Goal: Task Accomplishment & Management: Complete application form

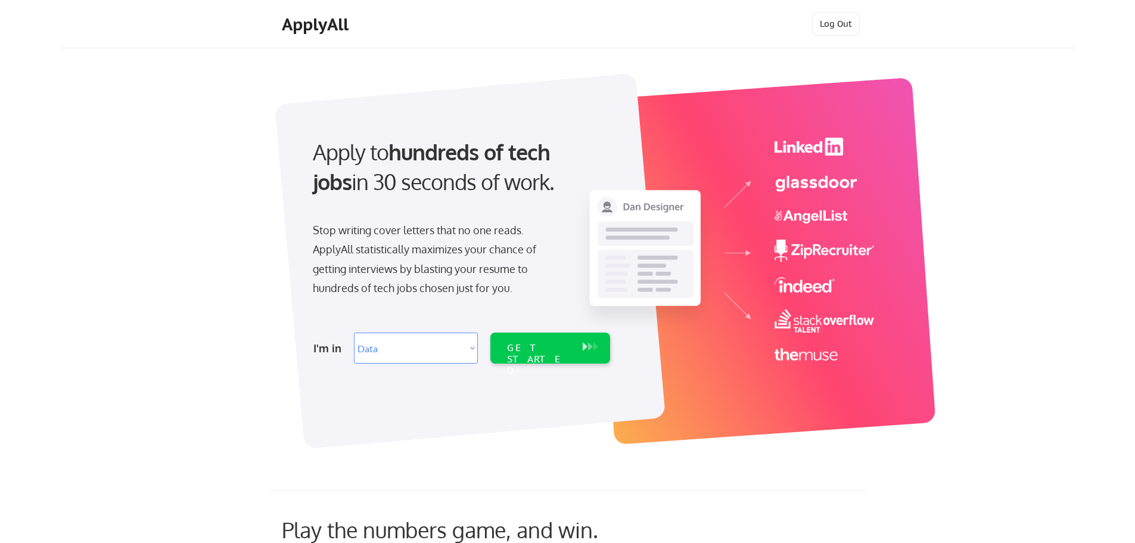
select select ""data_science___analytics""
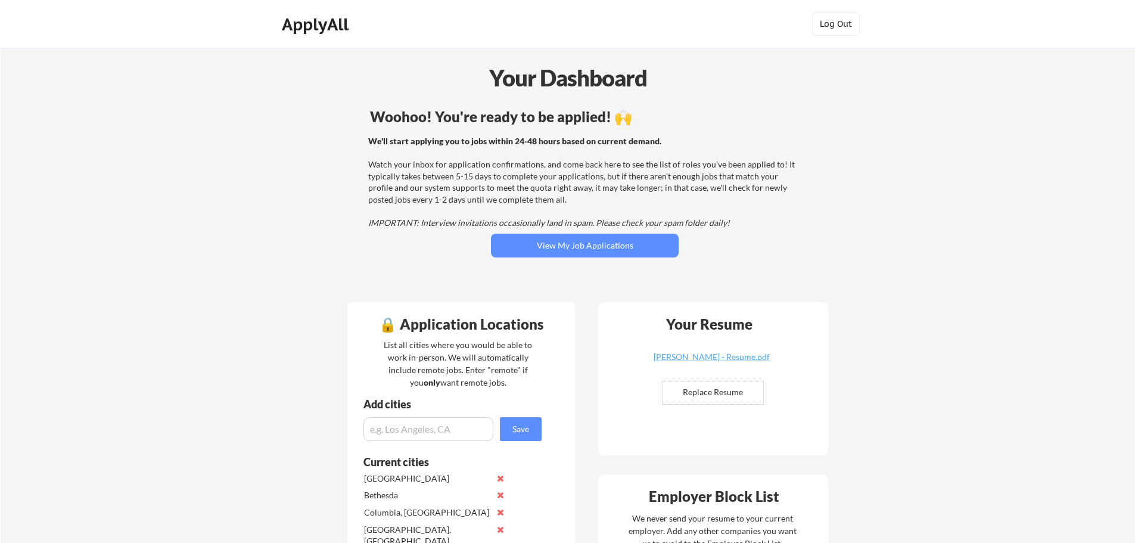
click at [715, 385] on input "file" at bounding box center [713, 392] width 101 height 23
type input "C:\fakepath\Benjamin McCarty - Resume.pdf"
click at [756, 391] on input "file" at bounding box center [713, 392] width 101 height 23
type input "C:\fakepath\Benjamin McCarty - Resume.pdf"
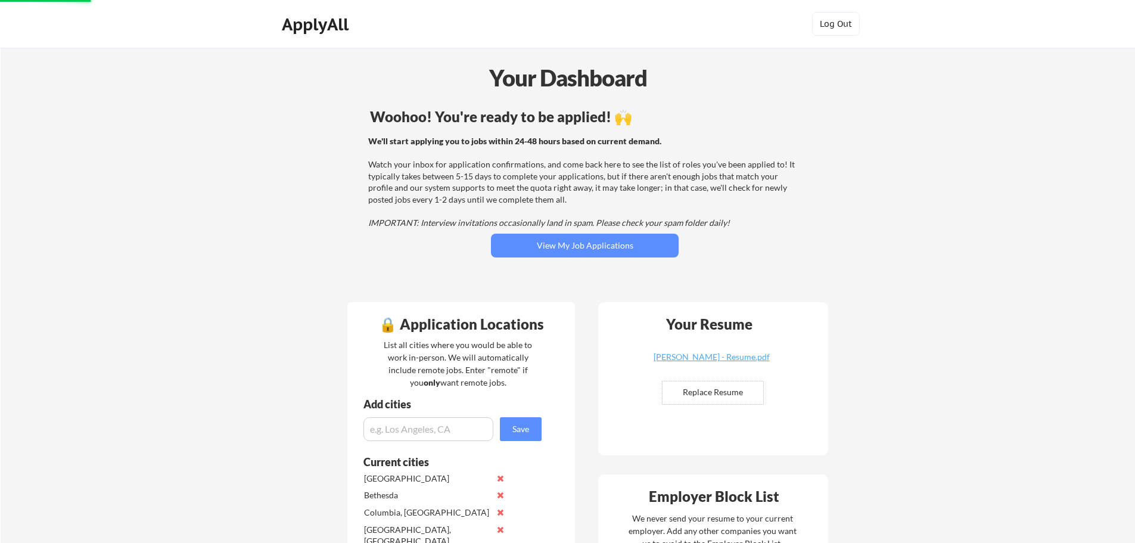
click at [775, 219] on div "We'll start applying you to jobs within 24-48 hours based on current demand. Wa…" at bounding box center [583, 182] width 430 height 94
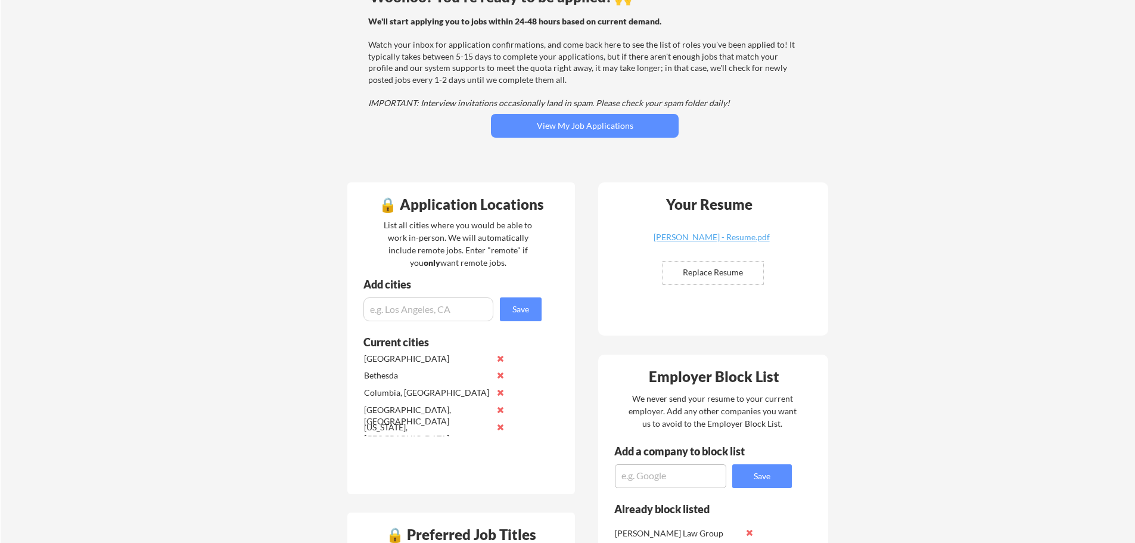
scroll to position [119, 0]
click at [603, 129] on button "View My Job Applications" at bounding box center [585, 126] width 188 height 24
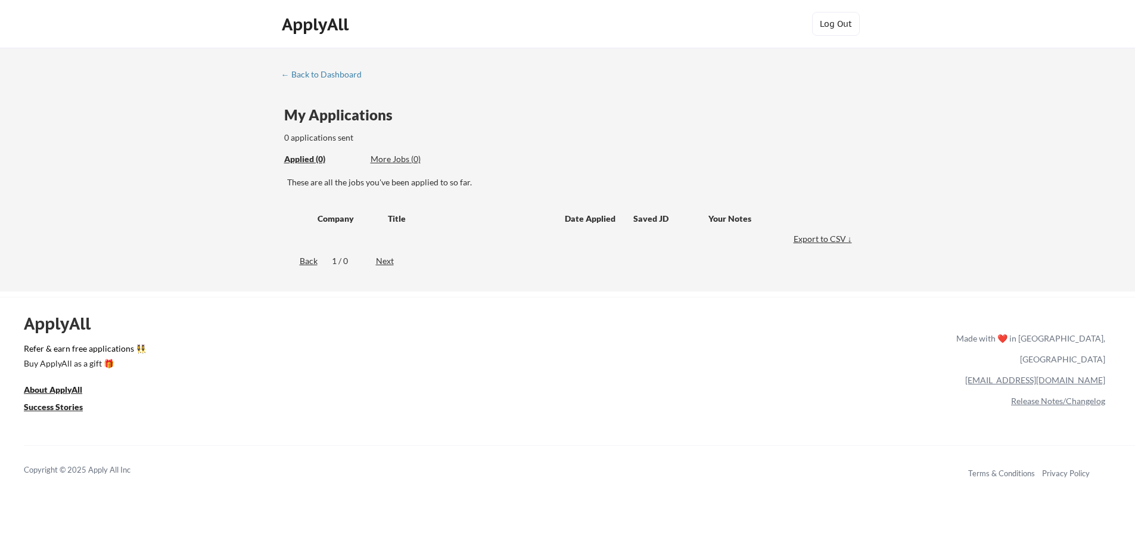
click at [316, 68] on div "← Back to Dashboard My Applications 0 applications sent Applied (0) More Jobs (…" at bounding box center [567, 170] width 1135 height 244
click at [321, 70] on div "← Back to Dashboard" at bounding box center [325, 74] width 89 height 8
